Goal: Information Seeking & Learning: Learn about a topic

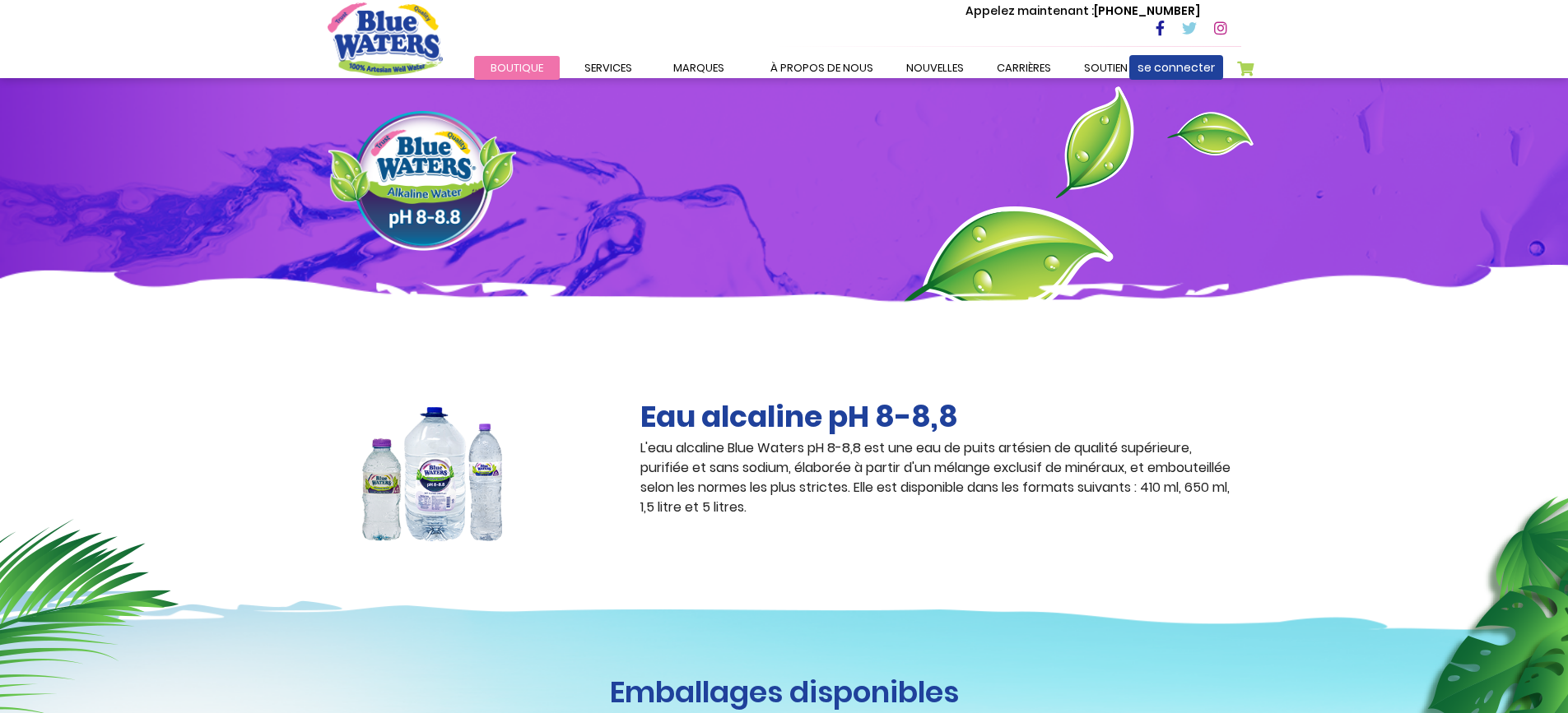
scroll to position [412, 0]
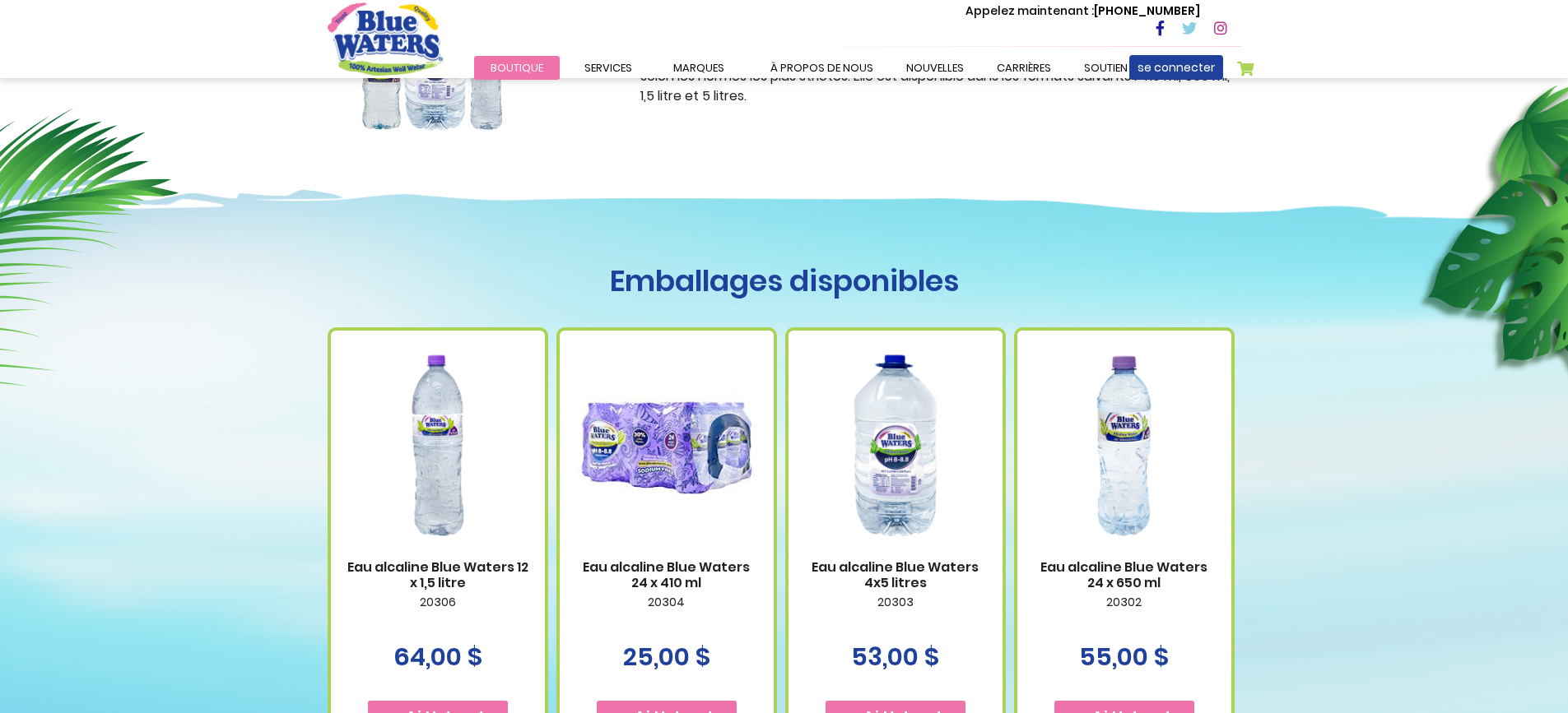
click at [906, 447] on img at bounding box center [895, 445] width 181 height 226
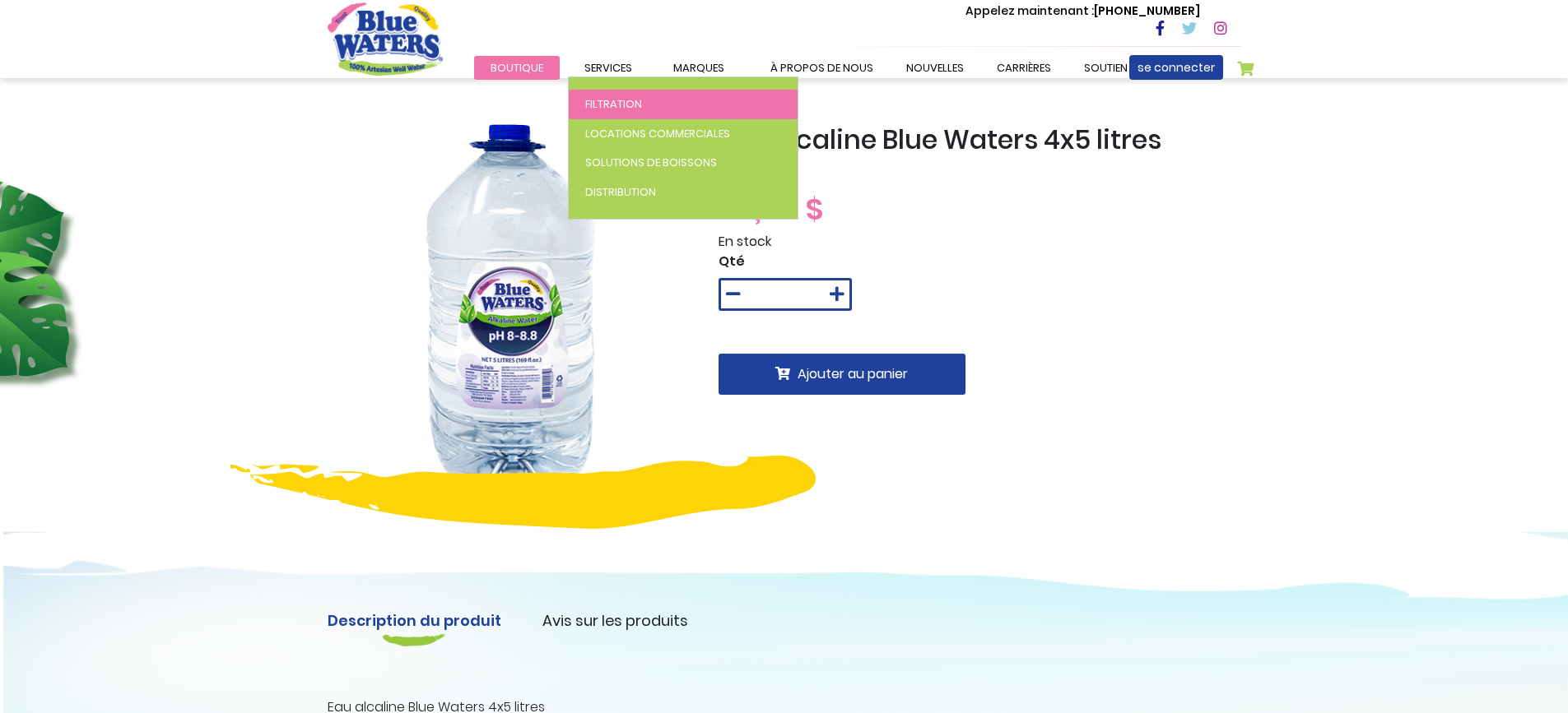
click at [621, 100] on font "Filtration" at bounding box center [613, 104] width 57 height 16
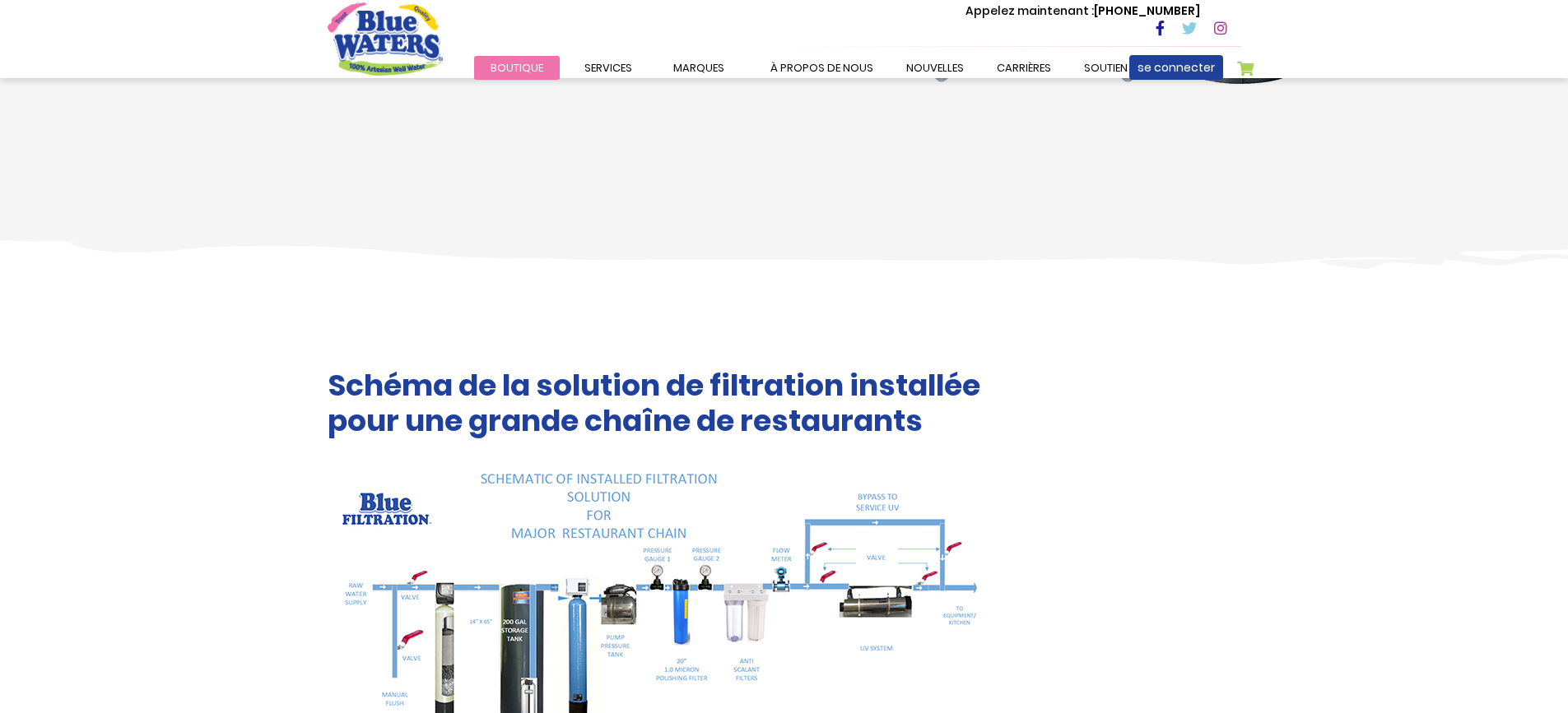
scroll to position [1593, 0]
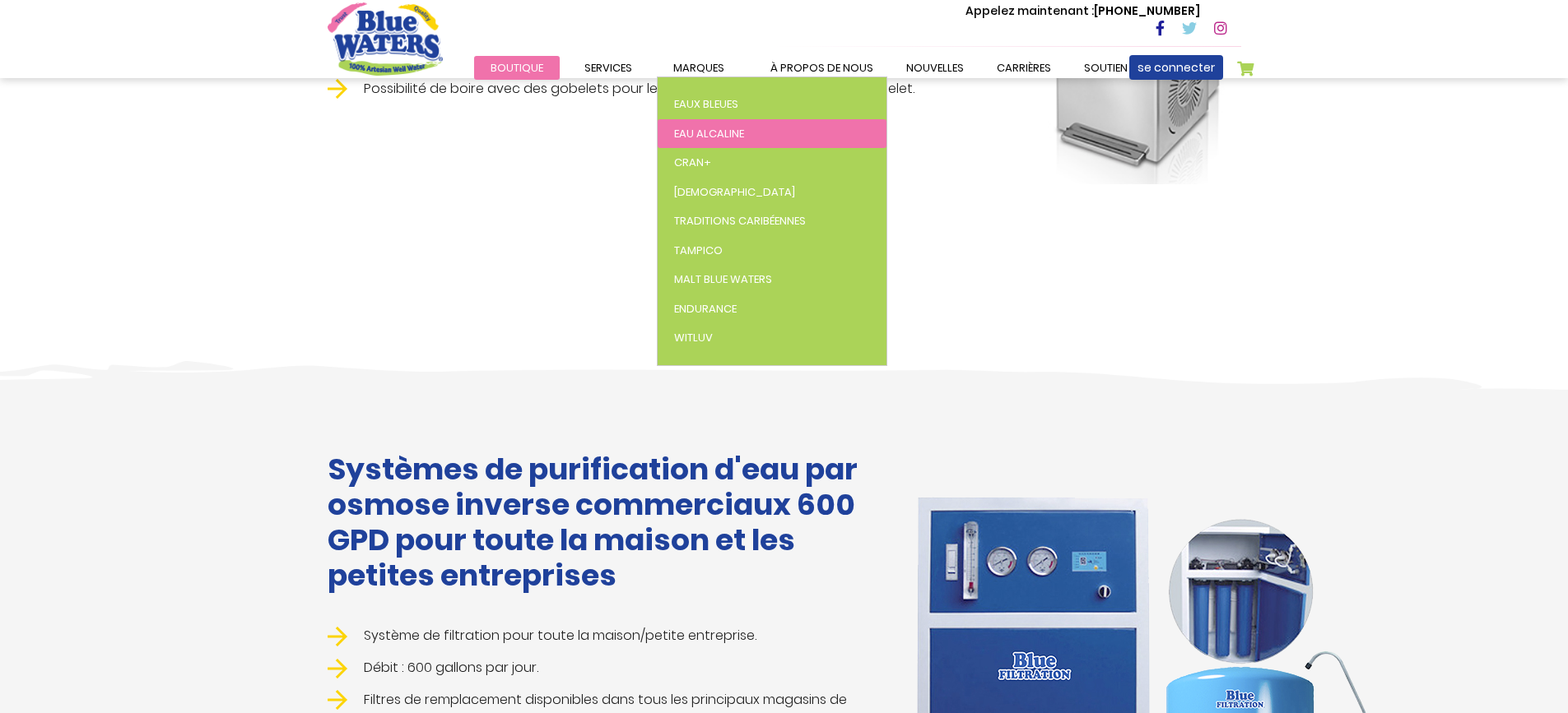
click at [706, 122] on link "Eau alcaline" at bounding box center [772, 134] width 229 height 30
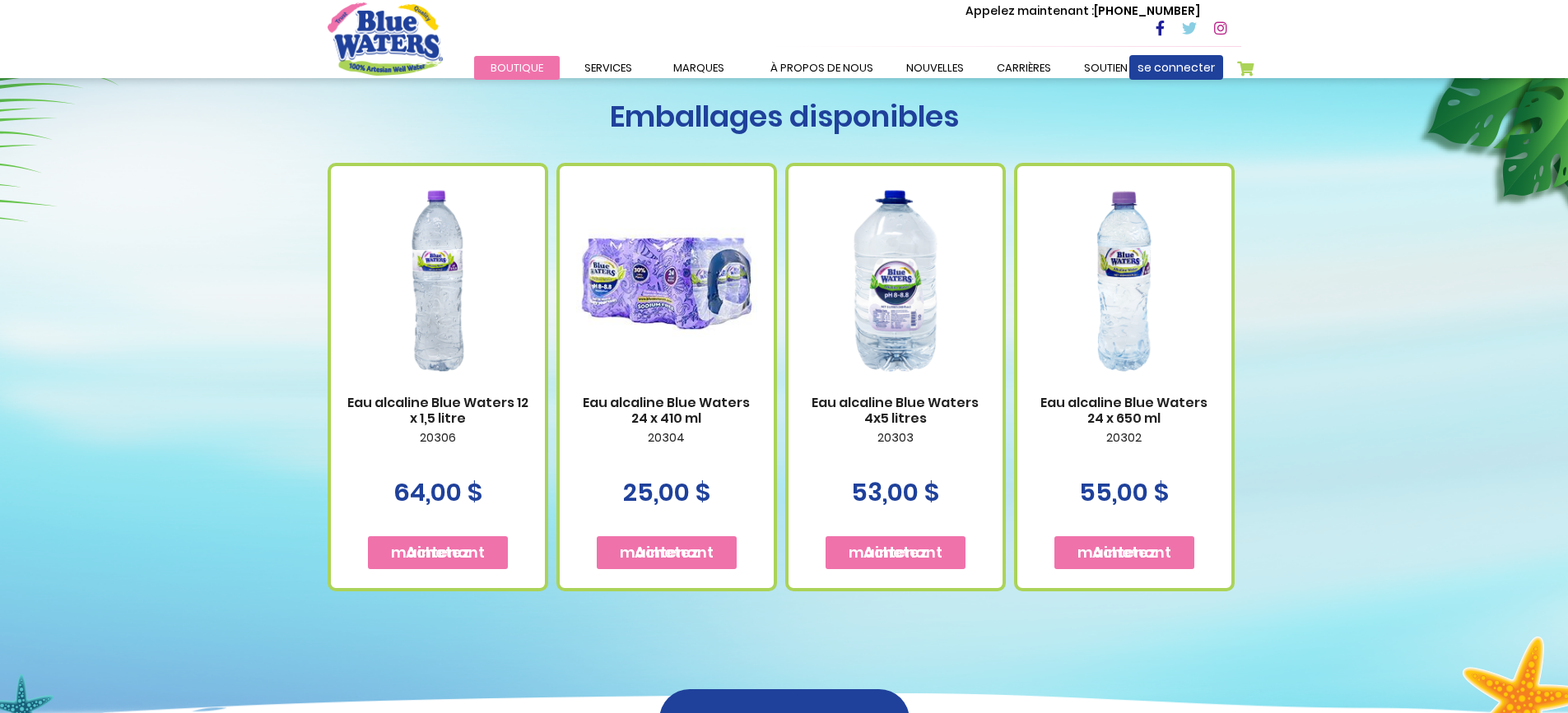
scroll to position [1070, 0]
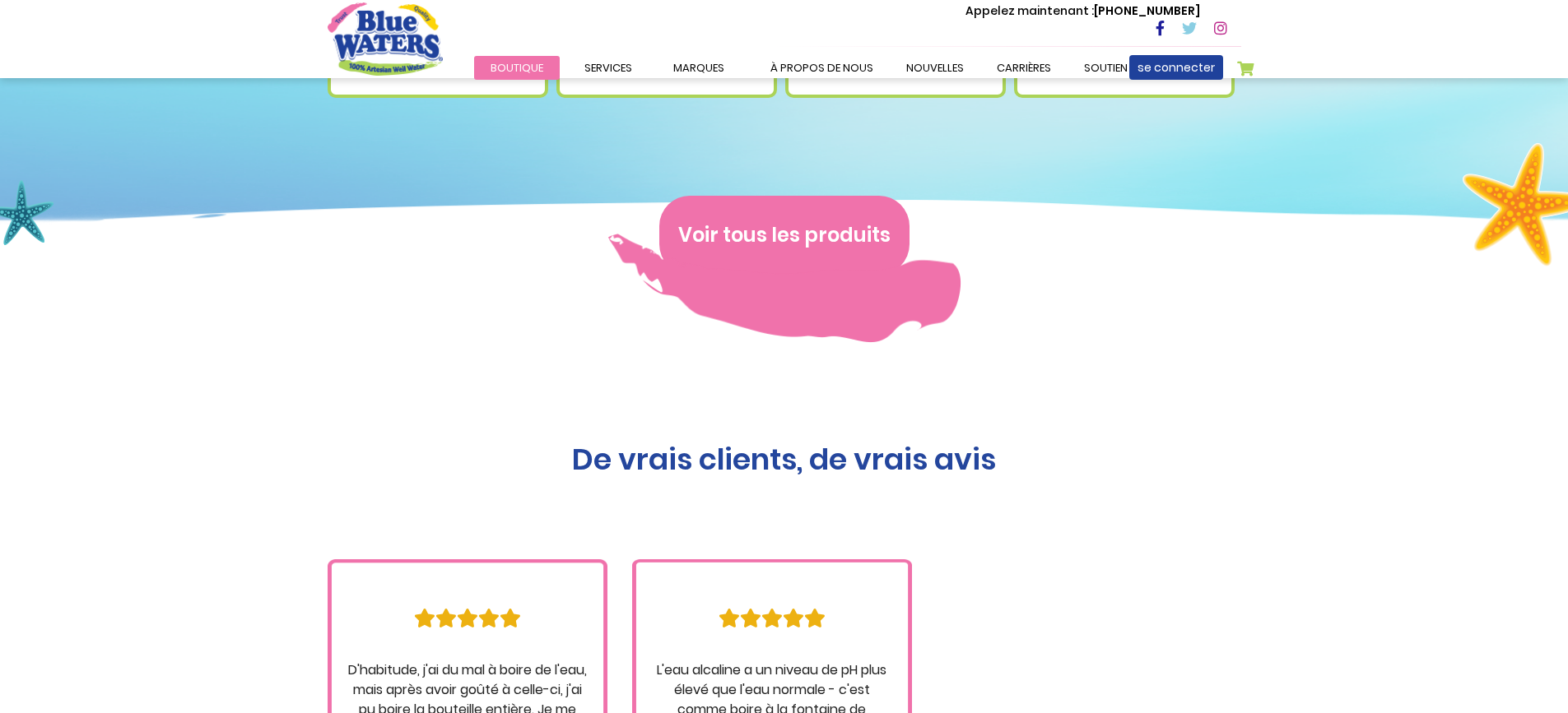
click at [797, 231] on font "Voir tous les produits" at bounding box center [784, 235] width 212 height 27
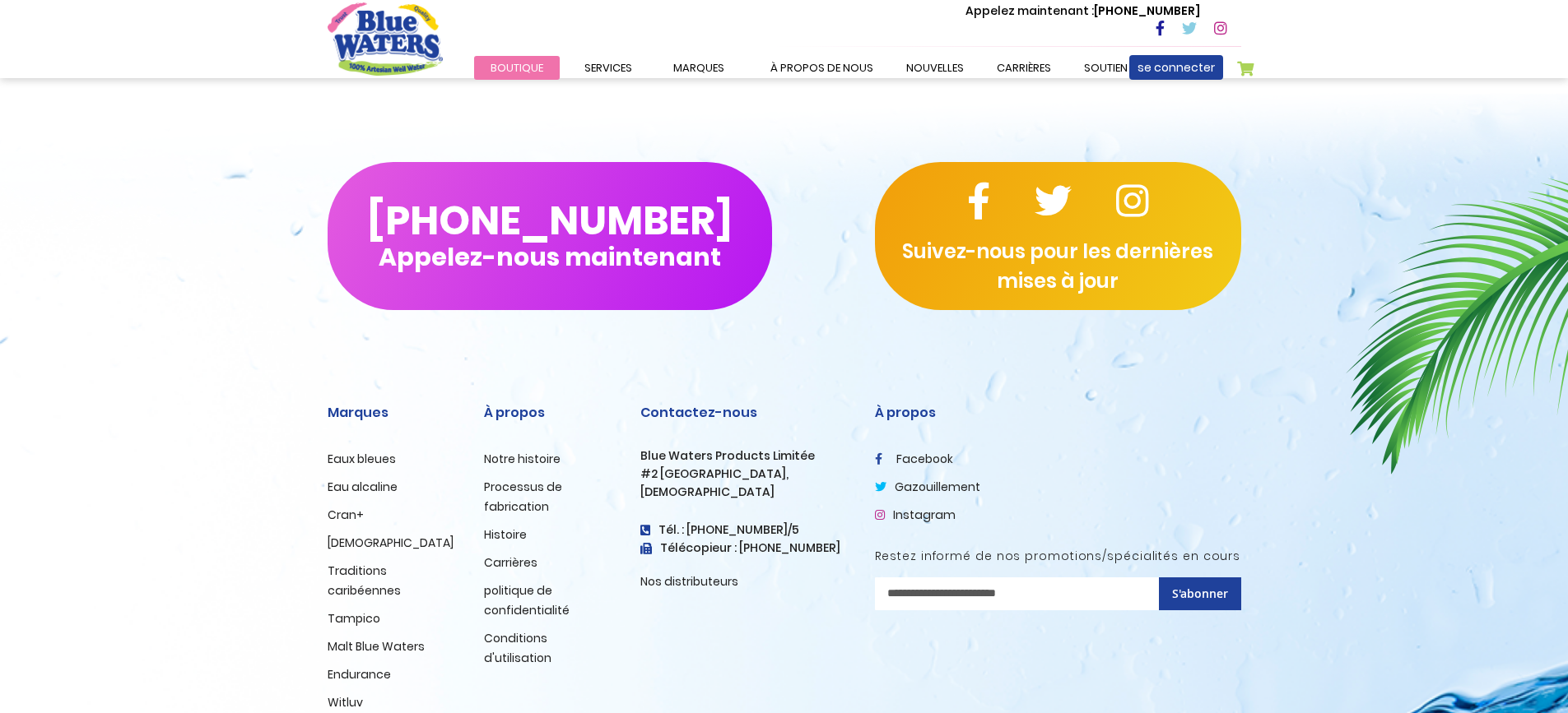
scroll to position [2102, 0]
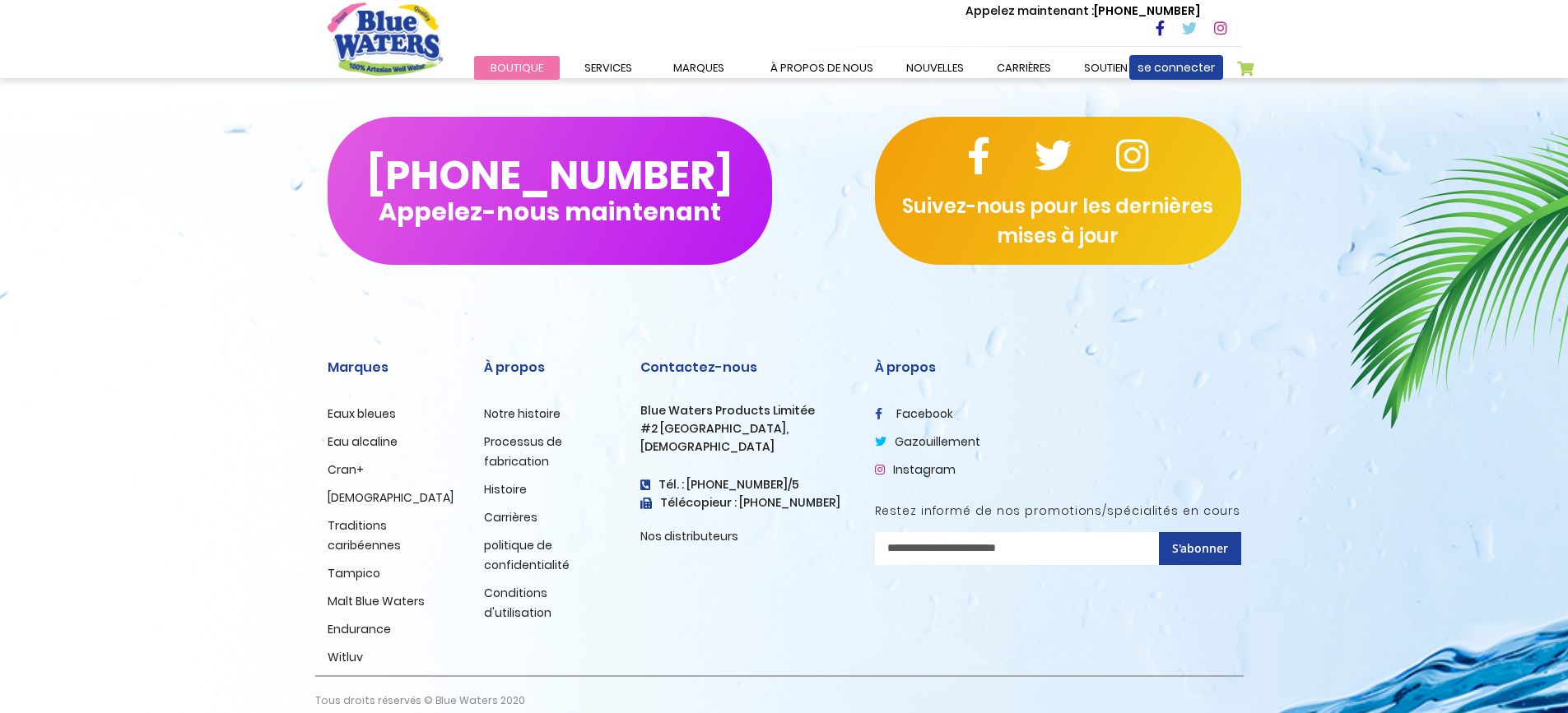
click at [541, 411] on font "Notre histoire" at bounding box center [522, 414] width 77 height 16
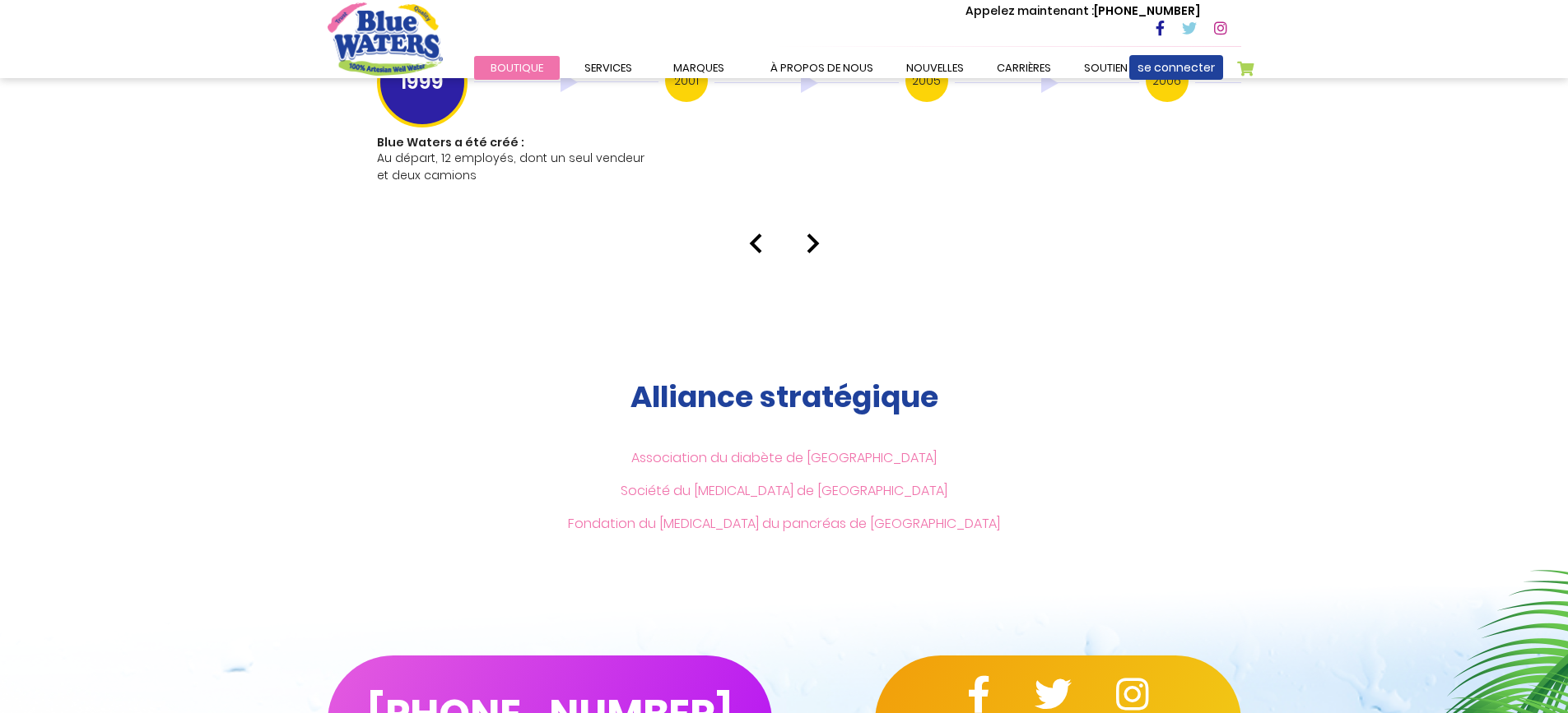
scroll to position [3616, 0]
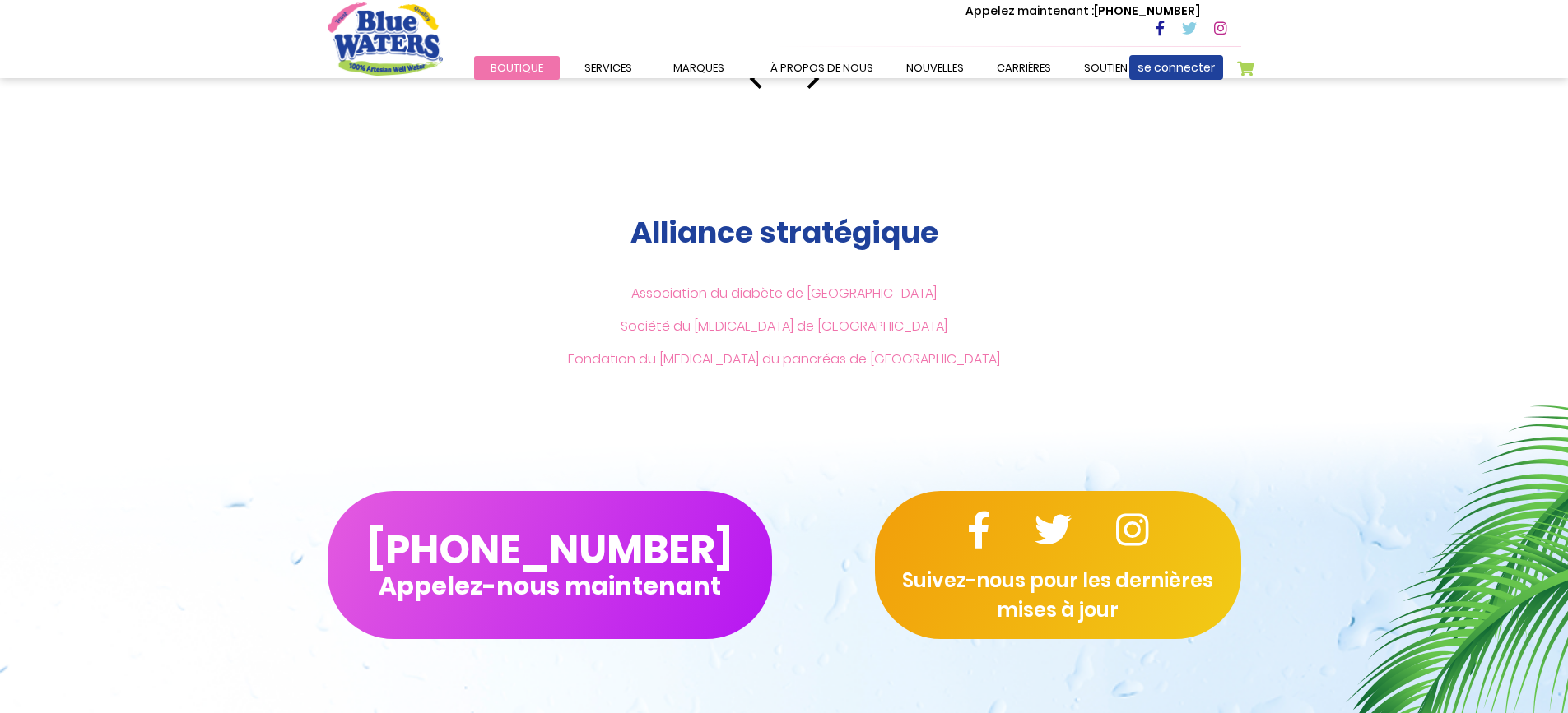
click at [800, 293] on font "Association du diabète de Trinité-et-Tobago" at bounding box center [783, 293] width 306 height 19
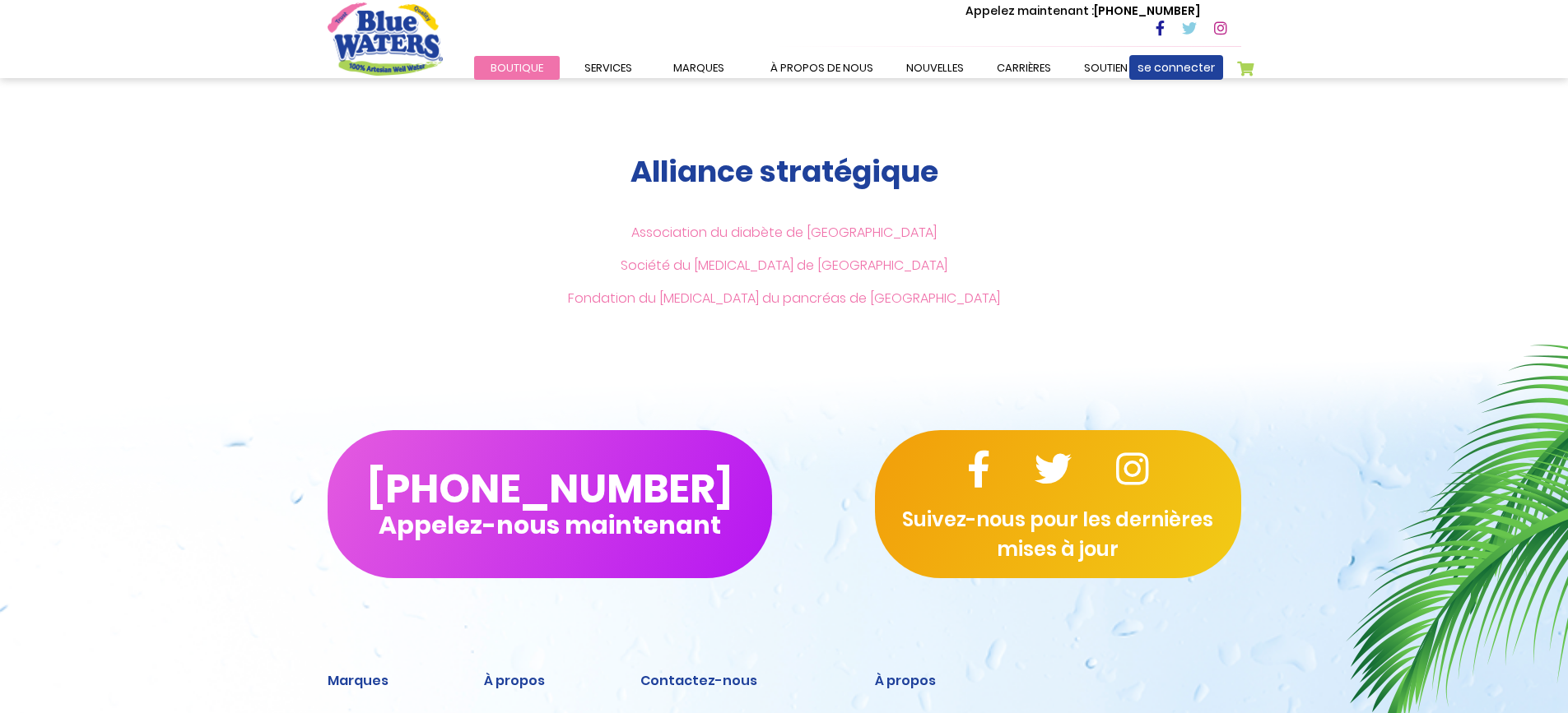
scroll to position [3990, 0]
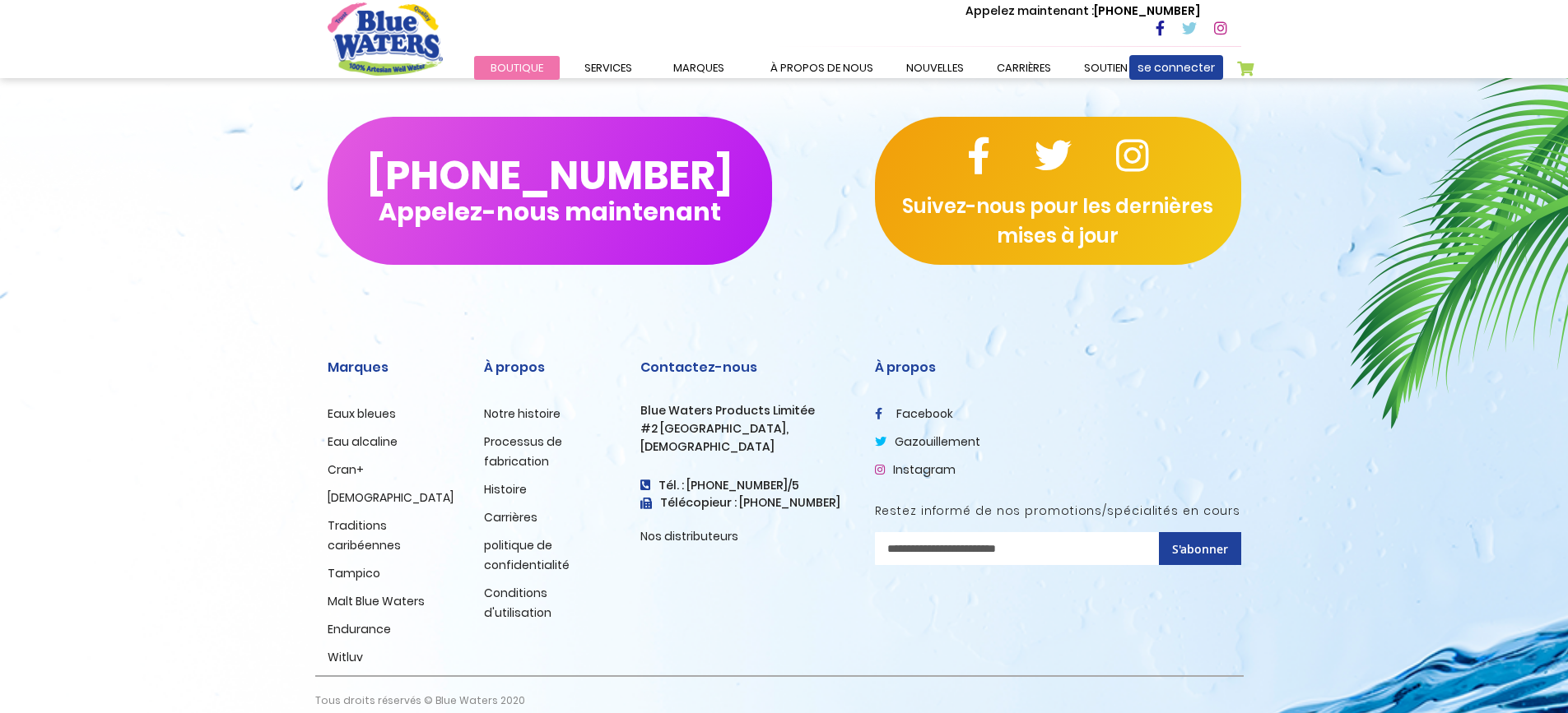
click at [371, 410] on font "Eaux bleues" at bounding box center [362, 414] width 68 height 16
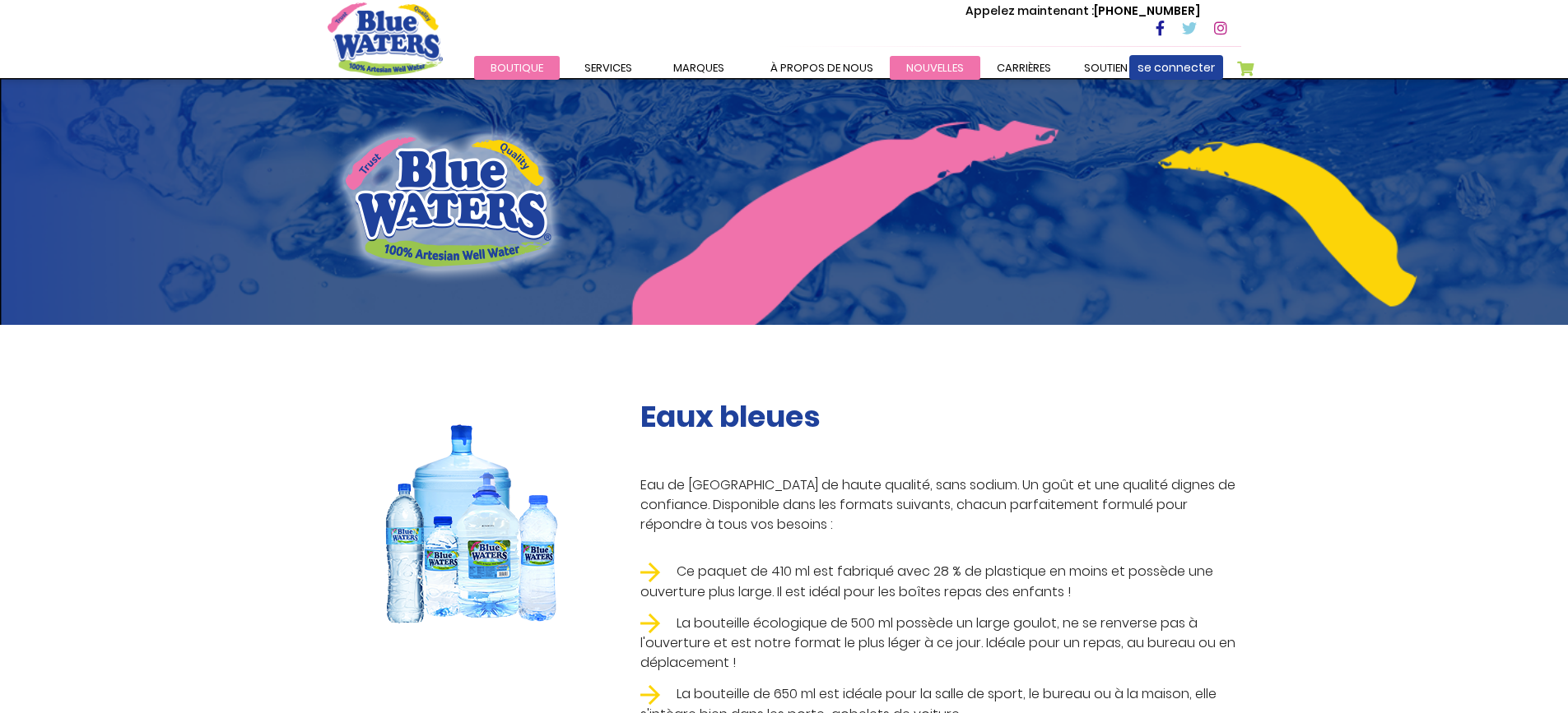
click at [922, 71] on font "Nouvelles" at bounding box center [935, 68] width 58 height 16
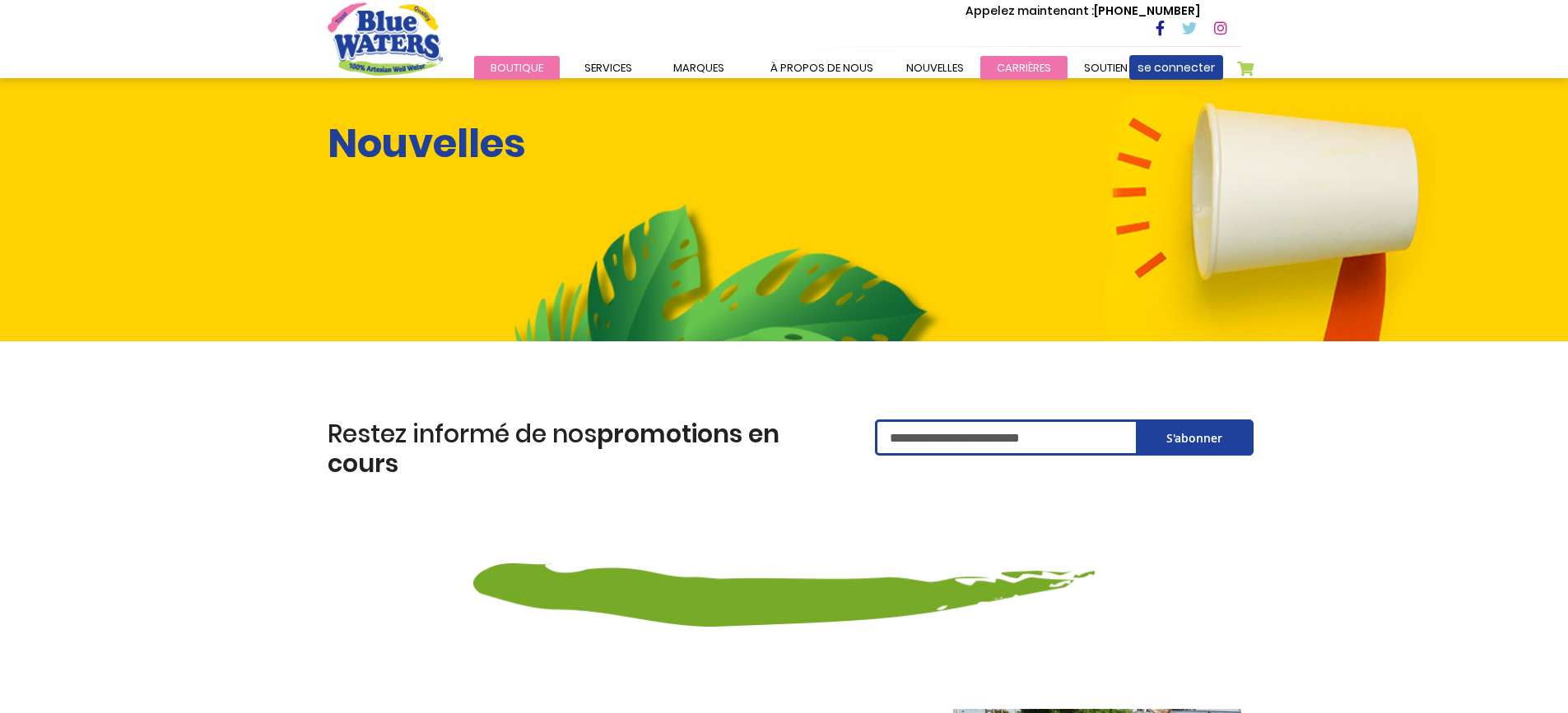
click at [999, 62] on font "carrières" at bounding box center [1024, 68] width 54 height 16
